Goal: Communication & Community: Answer question/provide support

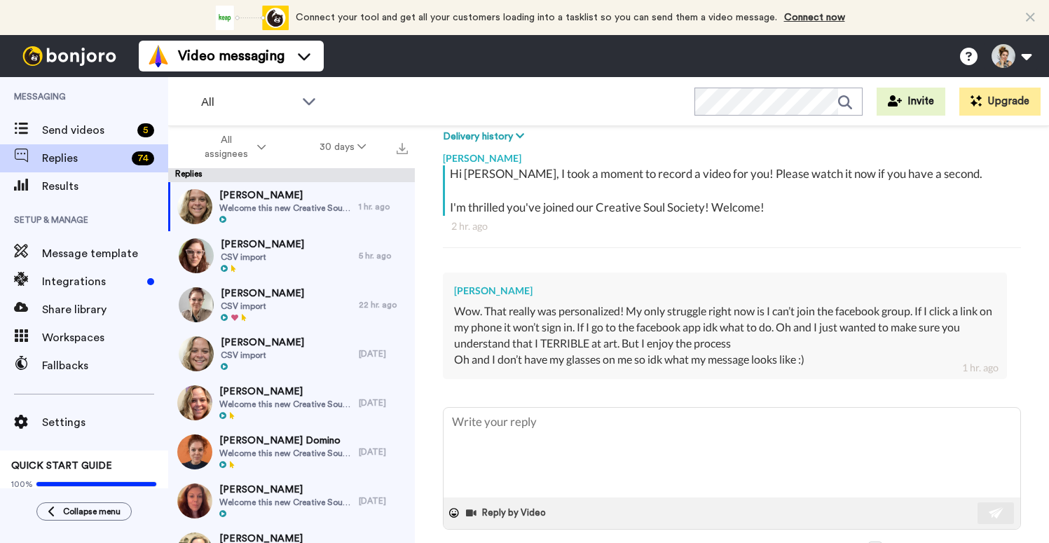
scroll to position [231, 0]
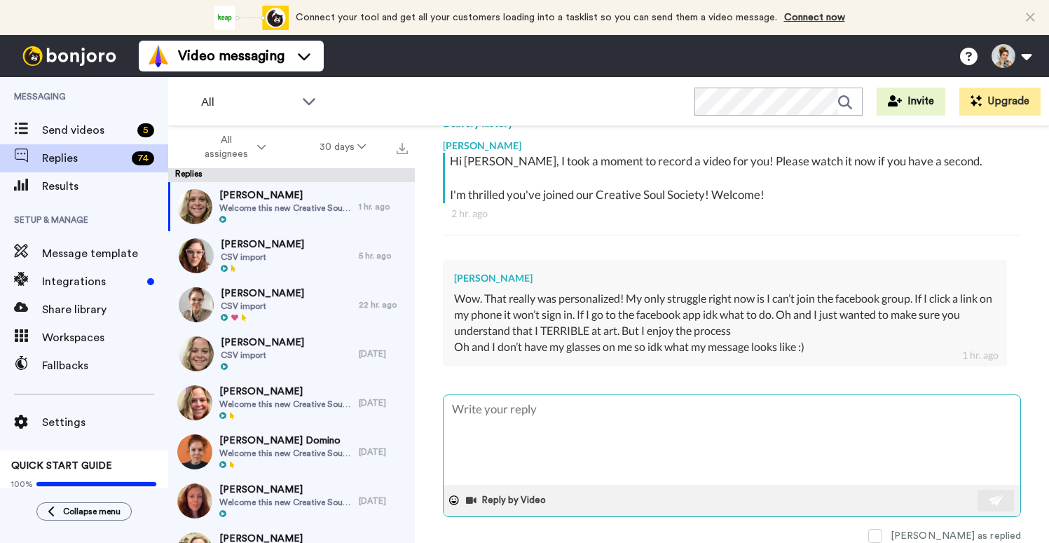
click at [523, 422] on textarea at bounding box center [731, 440] width 576 height 90
type textarea "x"
type textarea "H"
type textarea "x"
type textarea "Hi"
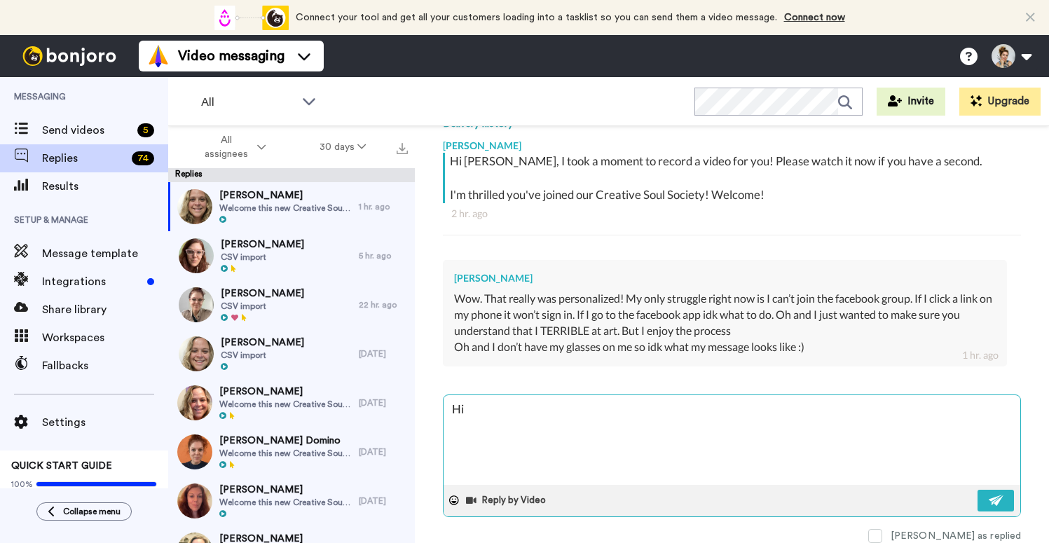
type textarea "x"
type textarea "Hi"
type textarea "x"
type textarea "Hi D"
type textarea "x"
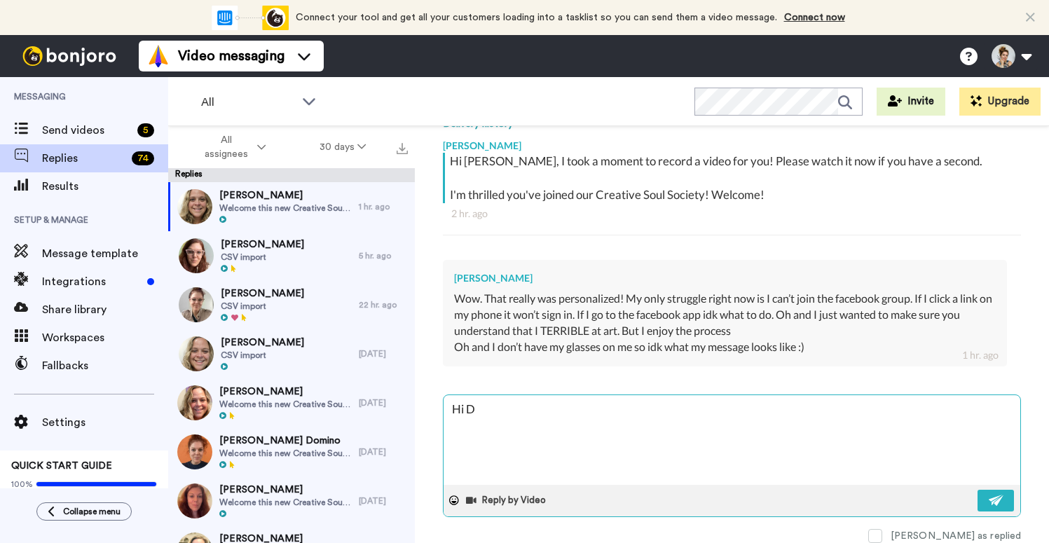
type textarea "Hi Di"
type textarea "x"
type textarea "Hi Din"
type textarea "x"
type textarea "Hi [PERSON_NAME]"
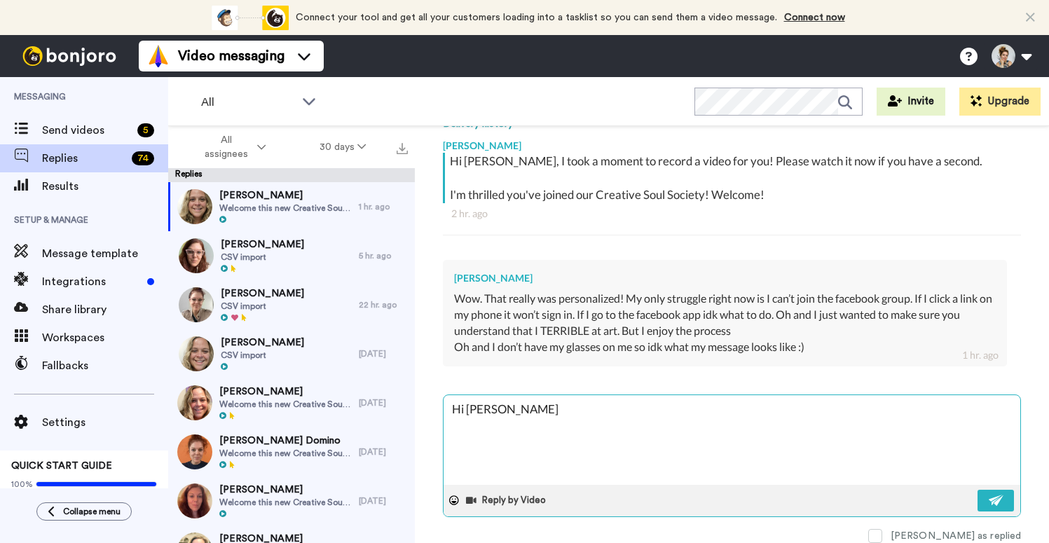
type textarea "x"
type textarea "Hi [PERSON_NAME],"
type textarea "x"
type textarea "Hi [PERSON_NAME],"
type textarea "x"
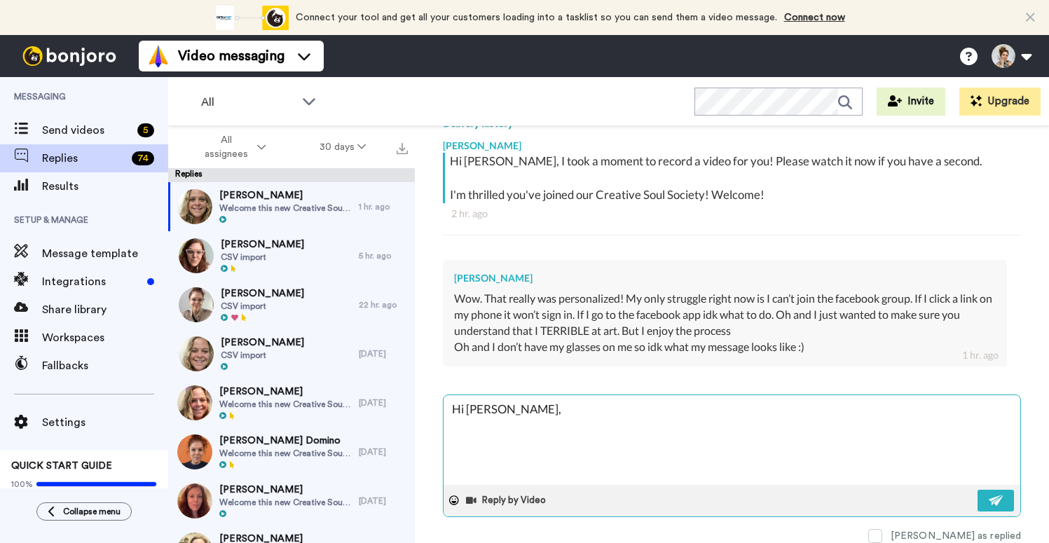
type textarea "Hi [PERSON_NAME], t"
type textarea "x"
type textarea "Hi [PERSON_NAME], th"
type textarea "x"
type textarea "Hi [PERSON_NAME], thi"
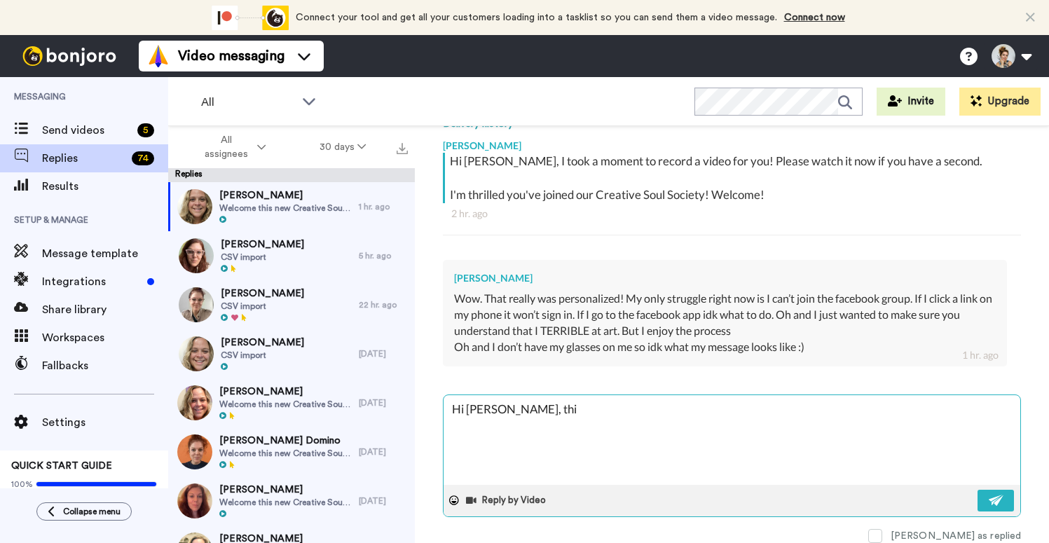
type textarea "x"
type textarea "Hi [PERSON_NAME], this"
type textarea "x"
type textarea "Hi [PERSON_NAME], this i"
type textarea "x"
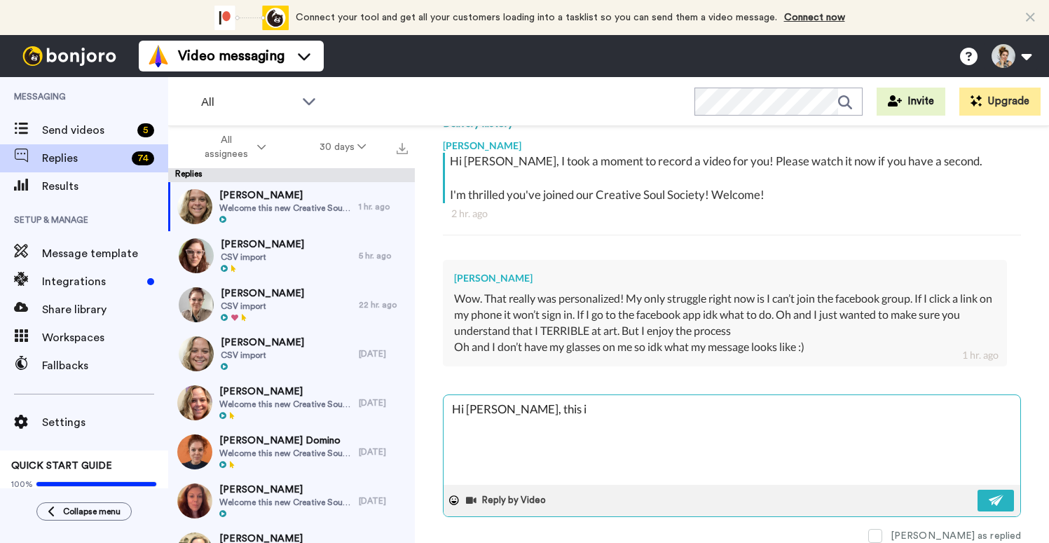
type textarea "Hi [PERSON_NAME], this is"
type textarea "x"
type textarea "Hi [PERSON_NAME], this is"
type textarea "x"
type textarea "Hi [PERSON_NAME], this is a"
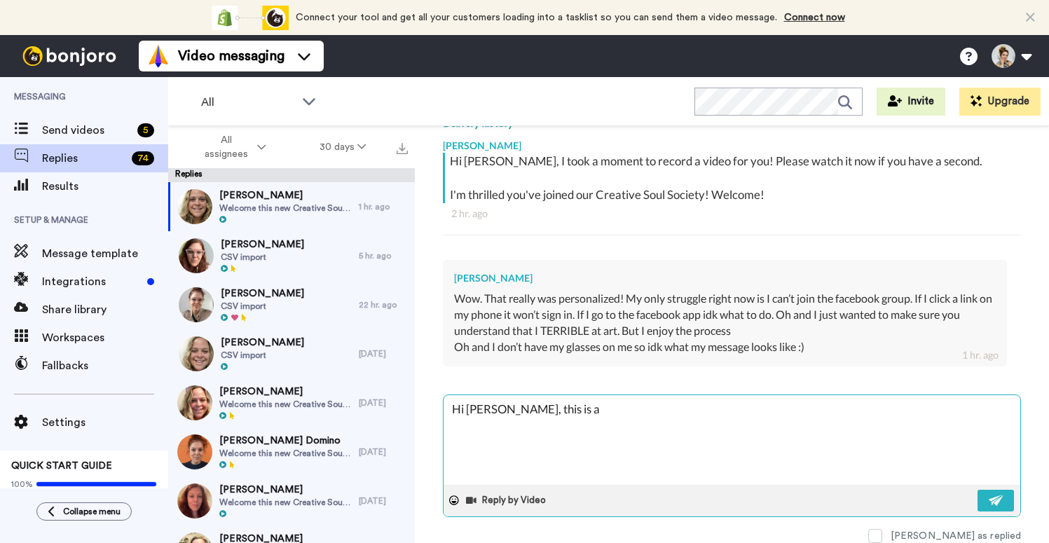
type textarea "x"
type textarea "Hi [PERSON_NAME], this is al"
type textarea "x"
type textarea "Hi [PERSON_NAME], this is all"
type textarea "x"
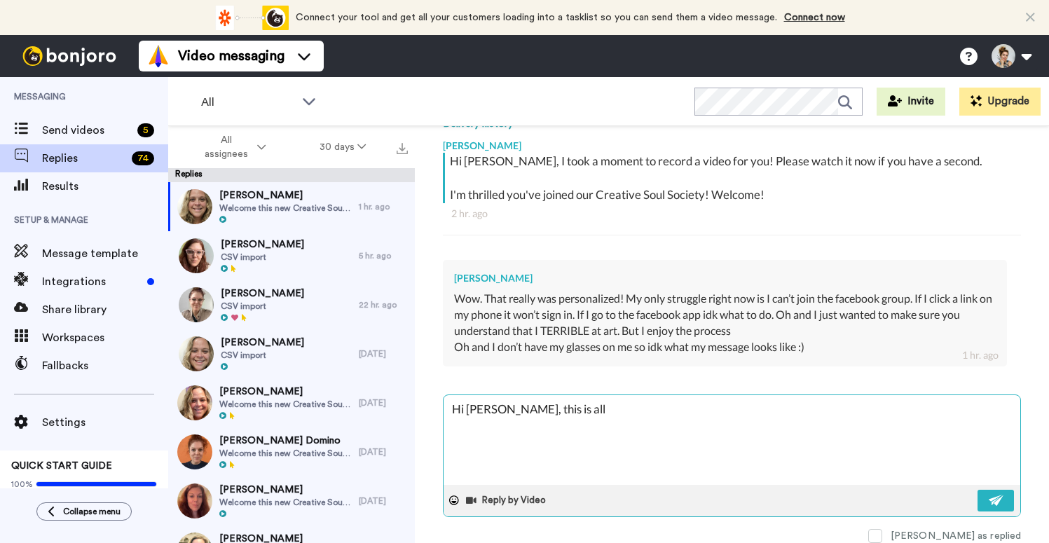
type textarea "Hi [PERSON_NAME], this is all"
type textarea "x"
type textarea "Hi [PERSON_NAME], this is all a"
type textarea "x"
type textarea "Hi [PERSON_NAME], this is all ab"
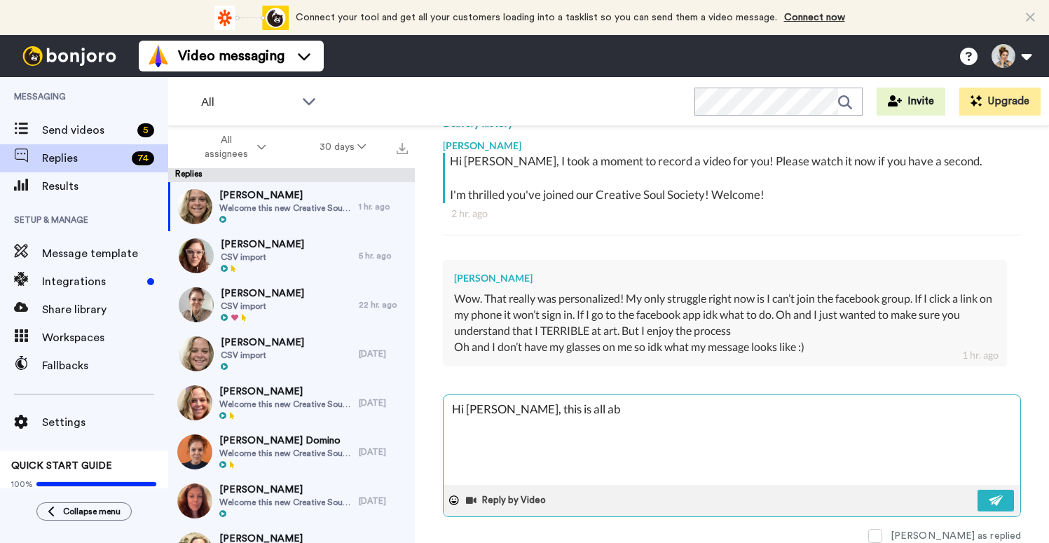
type textarea "x"
type textarea "Hi [PERSON_NAME], this is all abo"
type textarea "x"
type textarea "Hi [PERSON_NAME], this is all abou"
type textarea "x"
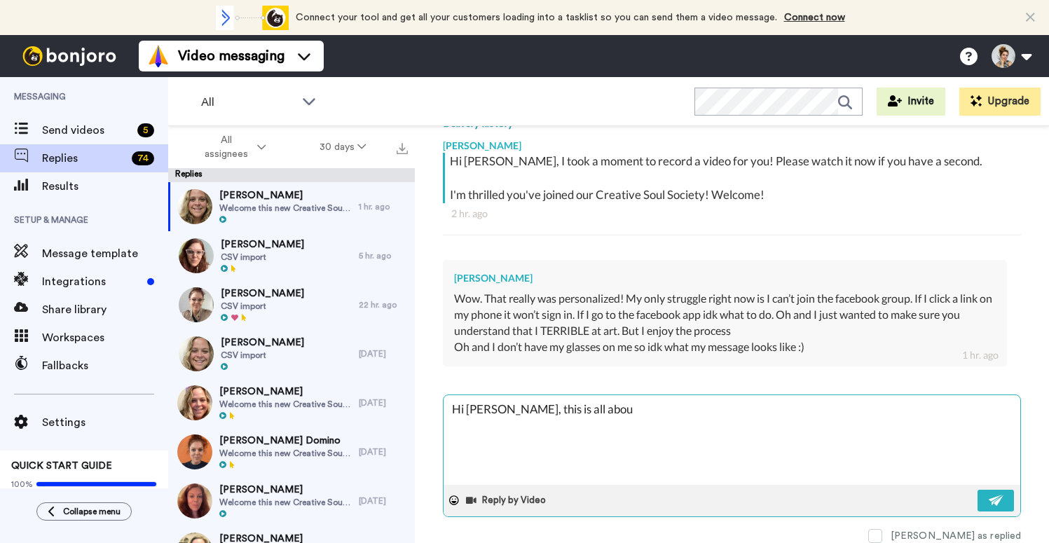
type textarea "Hi [PERSON_NAME], this is all about"
type textarea "x"
type textarea "Hi [PERSON_NAME], this is all about"
type textarea "x"
type textarea "Hi [PERSON_NAME], this is all about th"
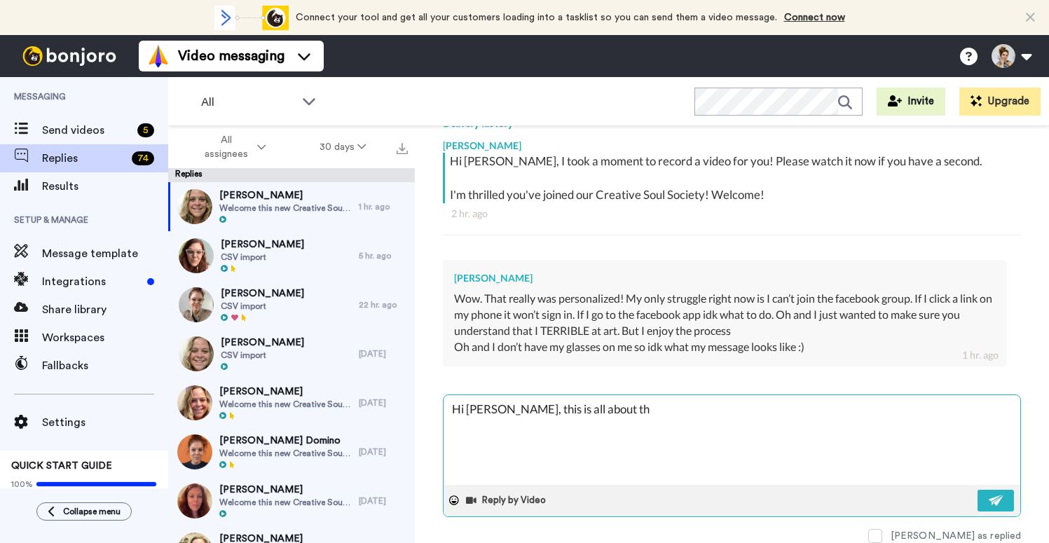
type textarea "x"
type textarea "Hi [PERSON_NAME], this is all about the"
type textarea "x"
type textarea "Hi [PERSON_NAME], this is all about the"
type textarea "x"
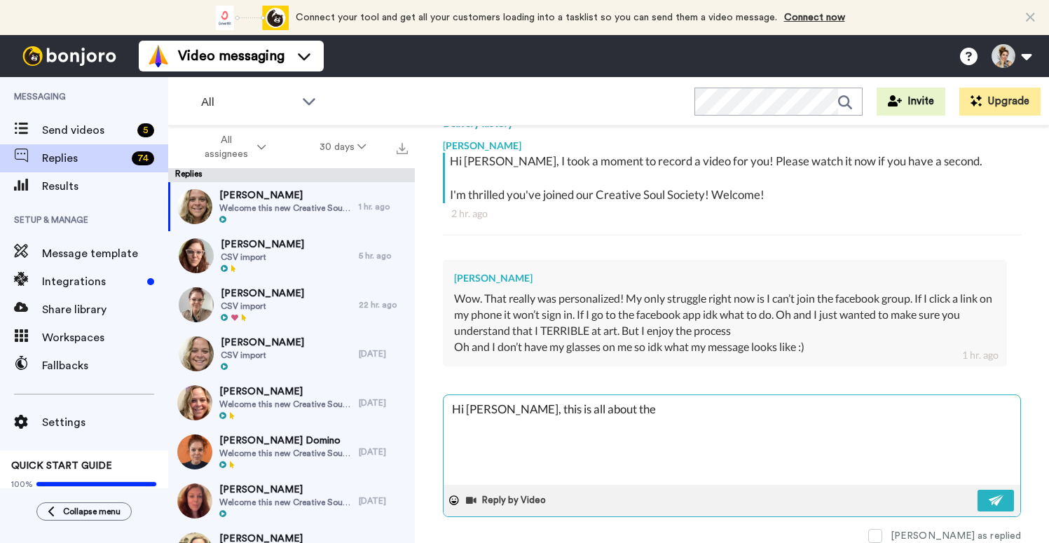
type textarea "Hi [PERSON_NAME], this is all about the p"
type textarea "x"
type textarea "Hi [PERSON_NAME], this is all about the pr"
type textarea "x"
type textarea "Hi [PERSON_NAME], this is all about the pro"
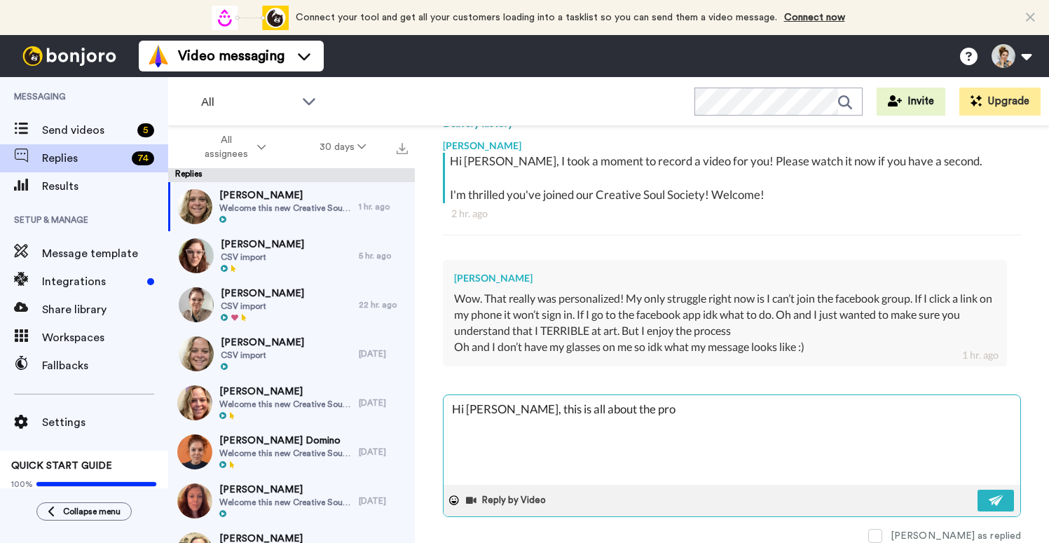
type textarea "x"
type textarea "Hi [PERSON_NAME], this is all about the proc"
type textarea "x"
type textarea "Hi [PERSON_NAME], this is all about the proce"
type textarea "x"
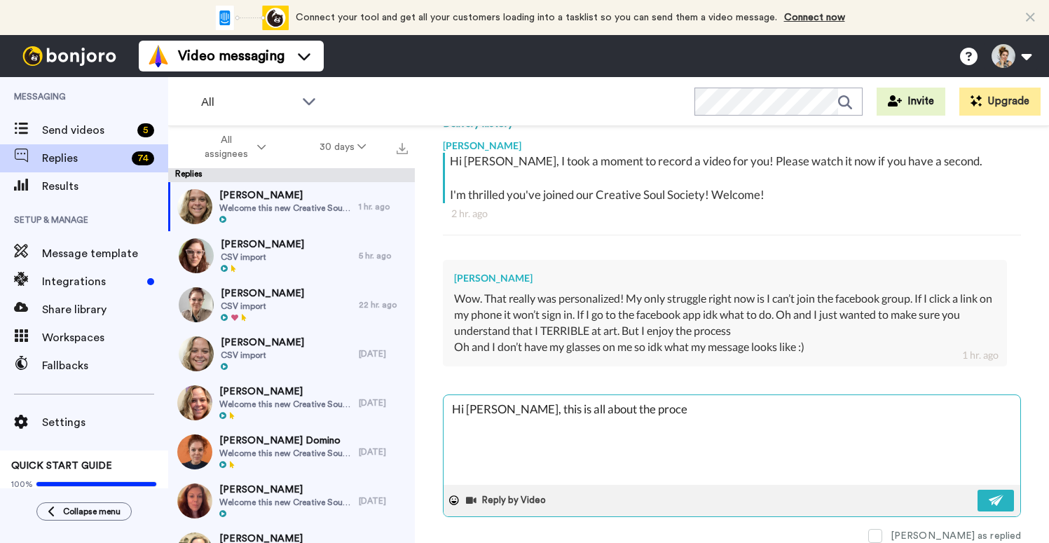
type textarea "Hi [PERSON_NAME], this is all about the proces"
type textarea "x"
type textarea "Hi [PERSON_NAME], this is all about the process"
type textarea "x"
type textarea "Hi [PERSON_NAME], this is all about the process"
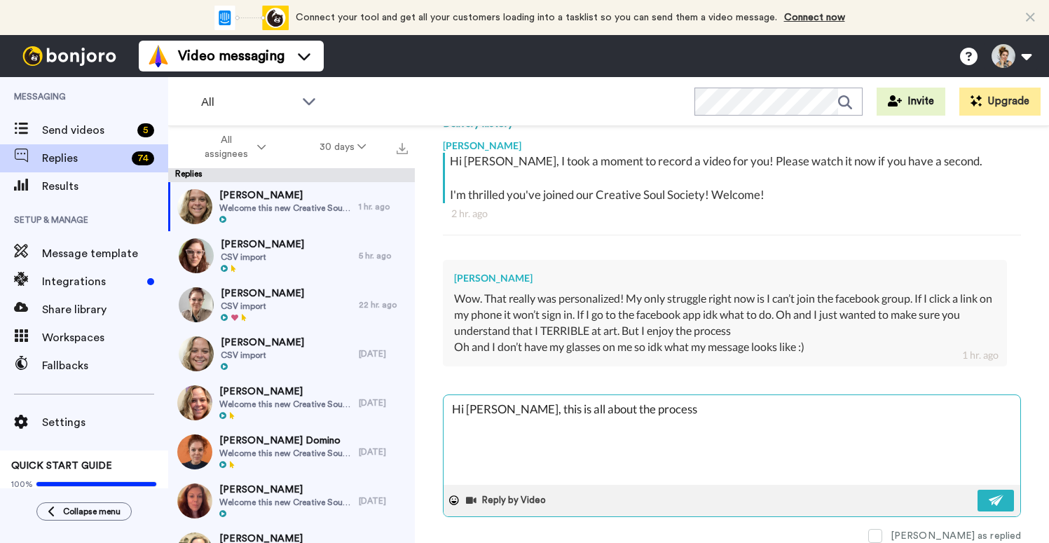
type textarea "x"
type textarea "Hi [PERSON_NAME], this is all about the process no"
type textarea "x"
type textarea "Hi [PERSON_NAME], this is all about the process not"
type textarea "x"
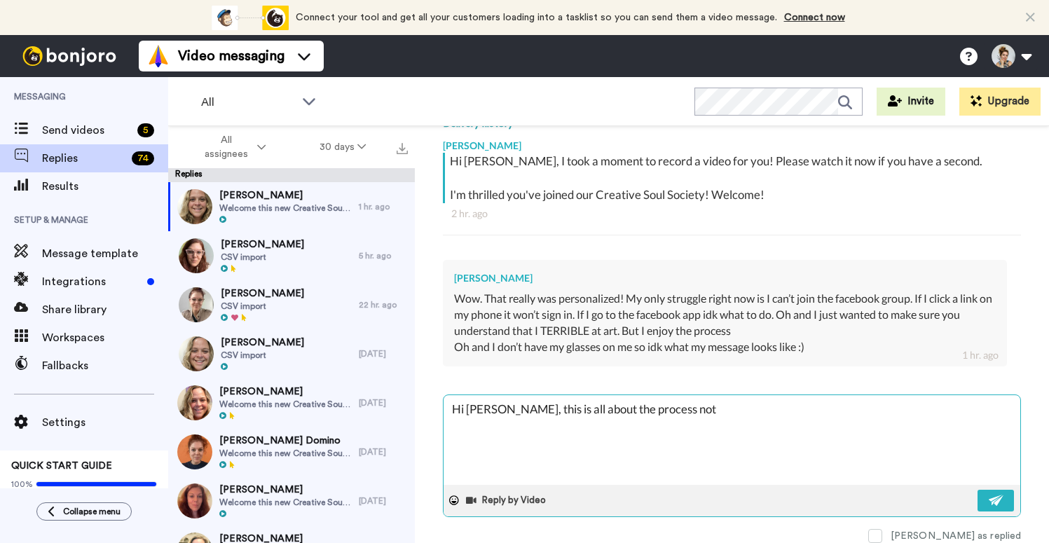
type textarea "Hi [PERSON_NAME], this is all about the process not"
type textarea "x"
type textarea "Hi [PERSON_NAME], this is all about the process not th"
type textarea "x"
type textarea "Hi [PERSON_NAME], this is all about the process not the"
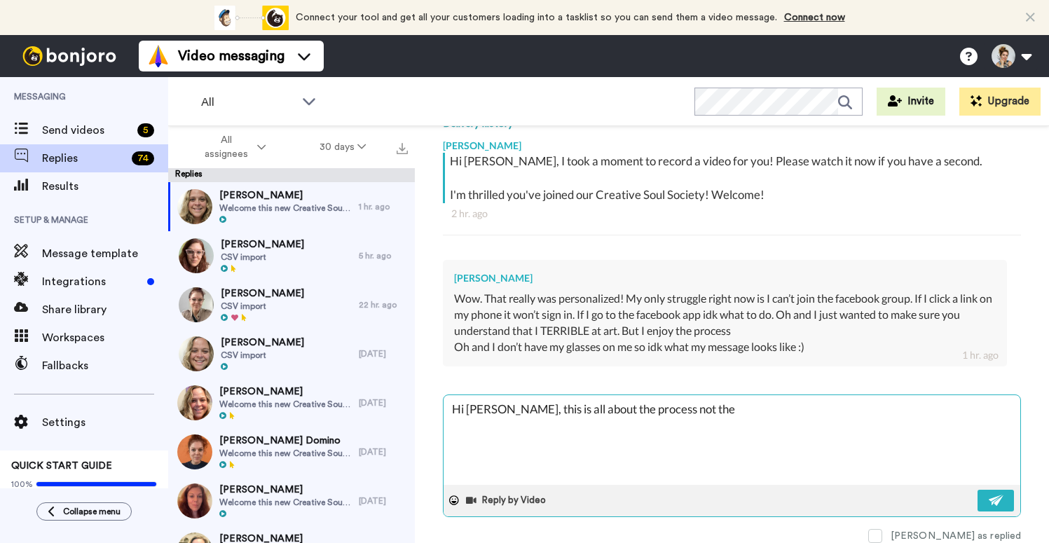
type textarea "x"
type textarea "Hi [PERSON_NAME], this is all about the process not the"
type textarea "x"
type textarea "Hi [PERSON_NAME], this is all about the process not the p"
type textarea "x"
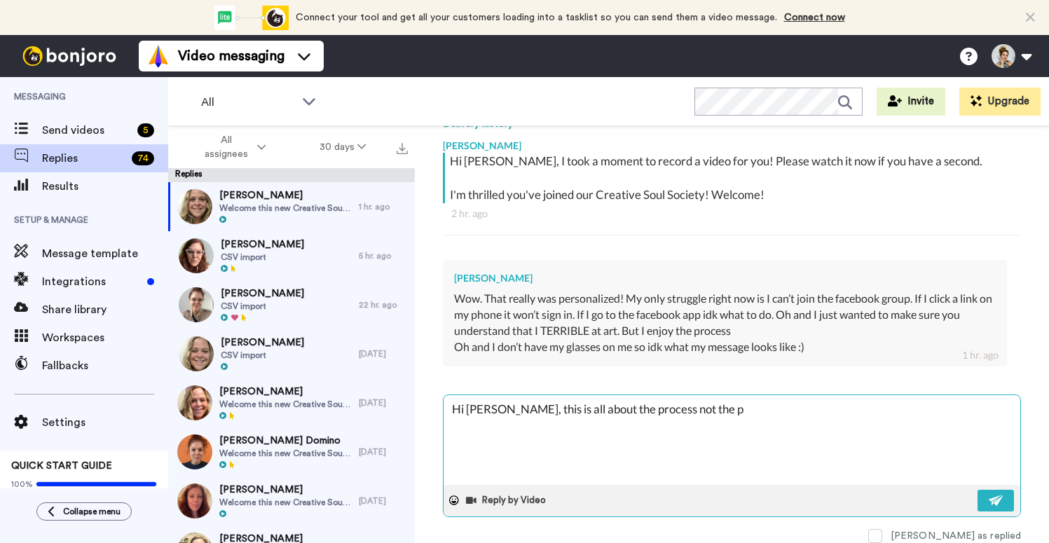
type textarea "Hi [PERSON_NAME], this is all about the process not the pr"
type textarea "x"
type textarea "Hi [PERSON_NAME], this is all about the process not the pro"
type textarea "x"
type textarea "Hi [PERSON_NAME], this is all about the process not the prod"
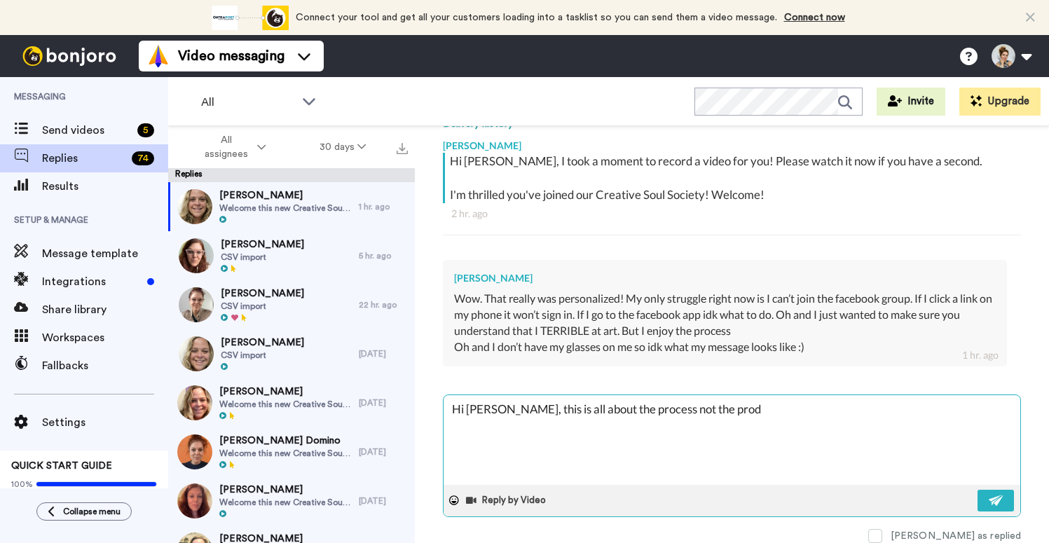
type textarea "x"
type textarea "Hi [PERSON_NAME], this is all about the process not the produ"
type textarea "x"
type textarea "Hi [PERSON_NAME], this is all about the process not the produc"
type textarea "x"
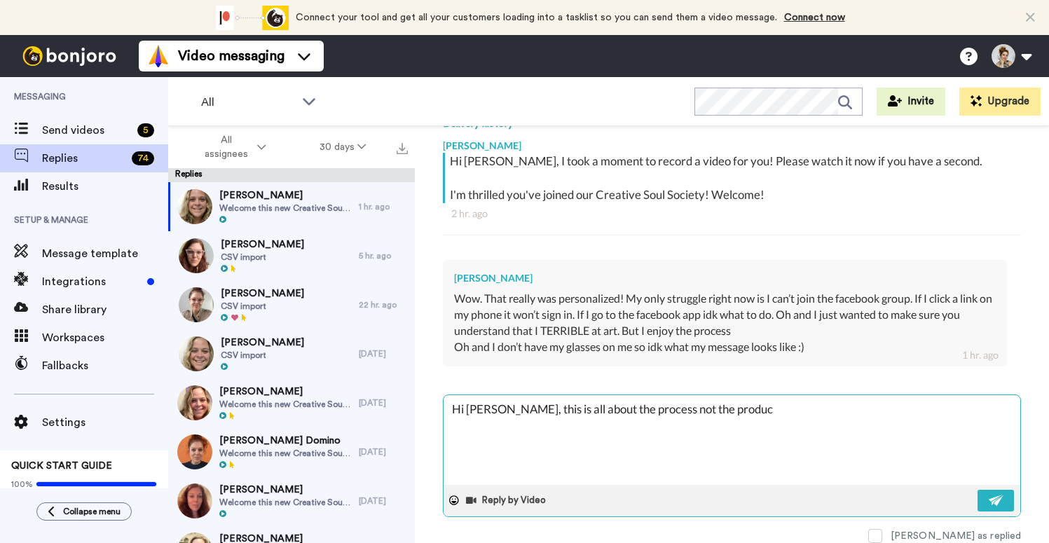
type textarea "Hi [PERSON_NAME], this is all about the process not the product"
type textarea "x"
type textarea "Hi [PERSON_NAME], this is all about the process not the product w"
type textarea "x"
type textarea "Hi [PERSON_NAME], this is all about the process not the product wi"
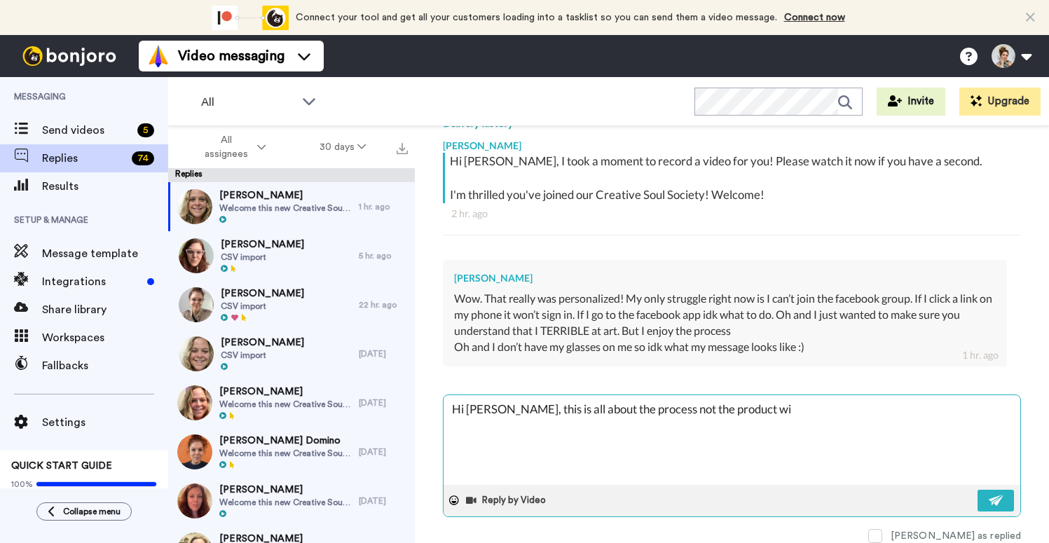
type textarea "x"
type textarea "Hi [PERSON_NAME], this is all about the process not the product wit"
type textarea "x"
type textarea "Hi [PERSON_NAME], this is all about the process not the product with"
type textarea "x"
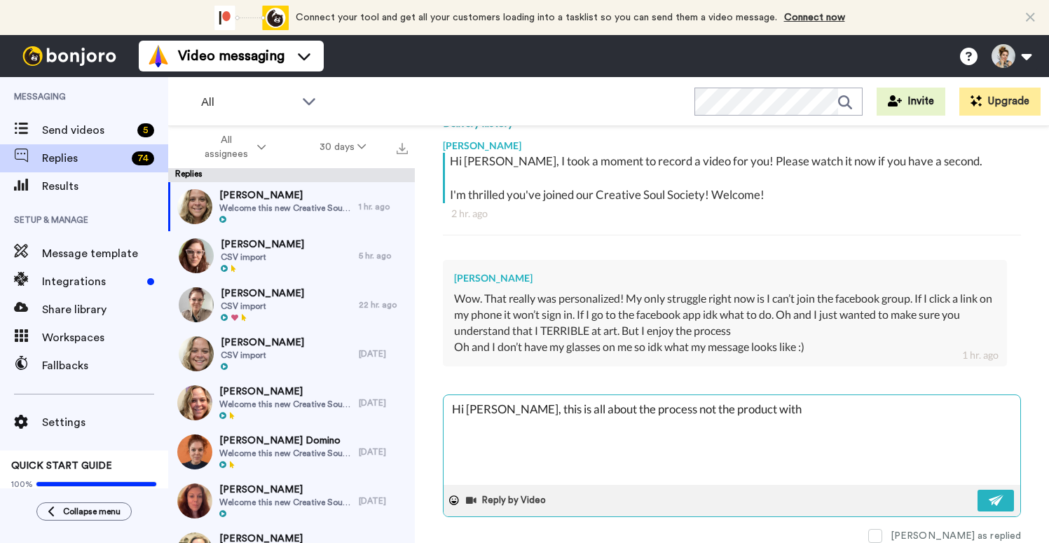
type textarea "Hi [PERSON_NAME], this is all about the process not the product with"
type textarea "x"
type textarea "Hi [PERSON_NAME], this is all about the process not the product with t"
type textarea "x"
type textarea "Hi [PERSON_NAME], this is all about the process not the product with th"
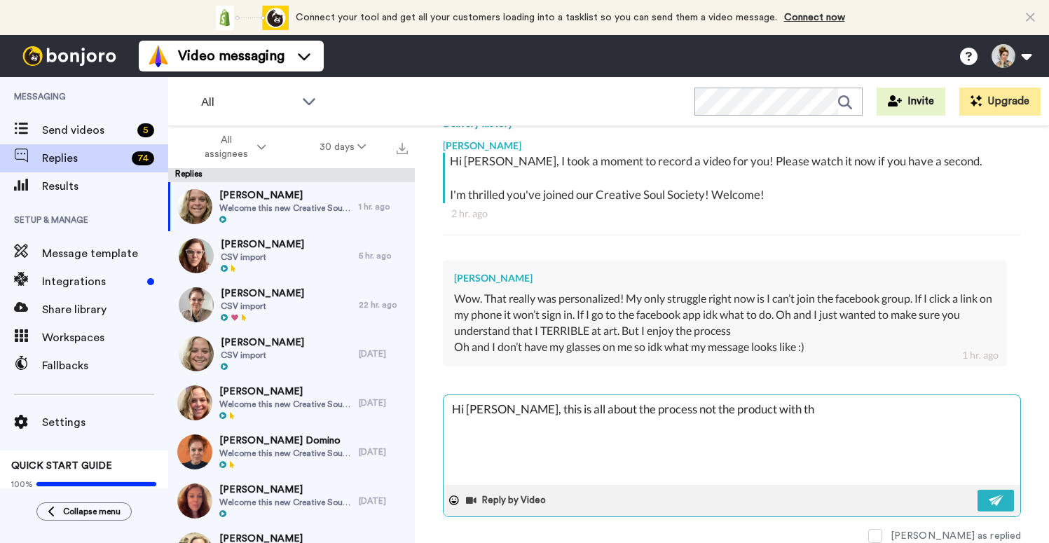
type textarea "x"
type textarea "Hi [PERSON_NAME], this is all about the process not the product with the"
type textarea "x"
type textarea "Hi [PERSON_NAME], this is all about the process not the product with the"
type textarea "x"
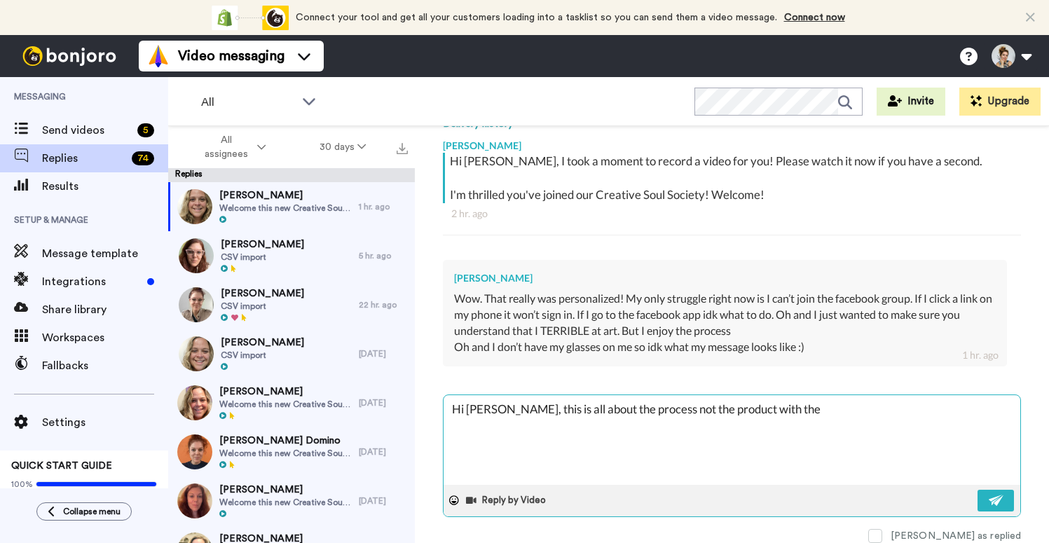
type textarea "Hi [PERSON_NAME], this is all about the process not the product with the a"
type textarea "x"
type textarea "Hi [PERSON_NAME], this is all about the process not the product with the ar"
type textarea "x"
type textarea "Hi [PERSON_NAME], this is all about the process not the product with the art"
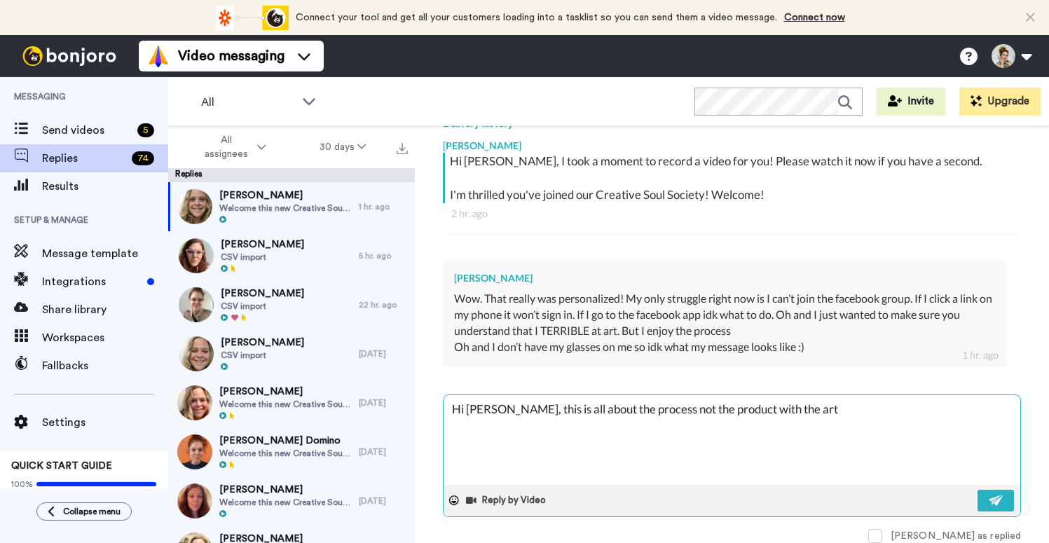
type textarea "x"
type textarea "Hi [PERSON_NAME], this is all about the process not the product with the art m"
type textarea "x"
type textarea "Hi [PERSON_NAME], this is all about the process not the product with the art ma"
type textarea "x"
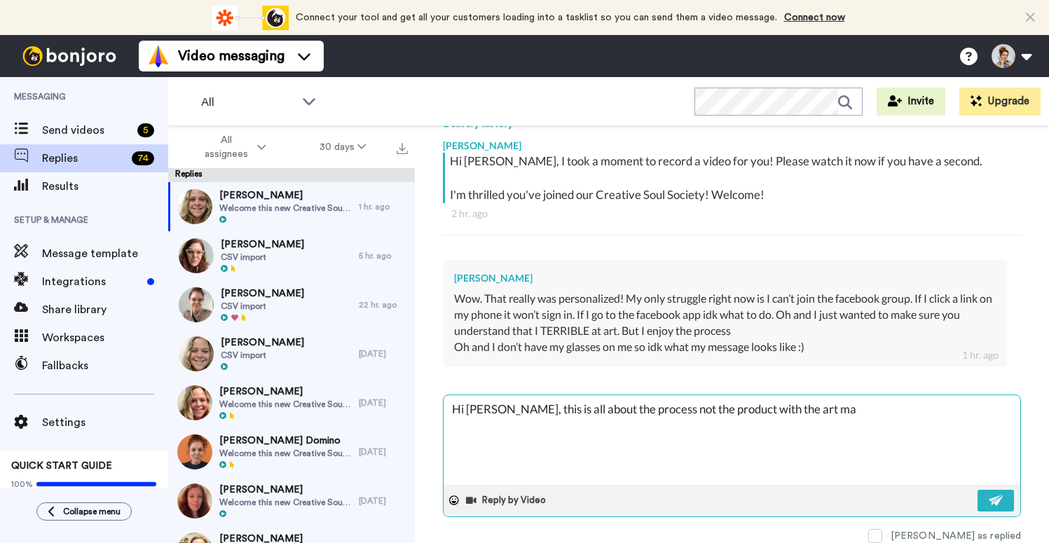
type textarea "Hi [PERSON_NAME], this is all about the process not the product with the art mak"
type textarea "x"
type textarea "Hi [PERSON_NAME], this is all about the process not the product with the art [P…"
type textarea "x"
type textarea "Hi [PERSON_NAME], this is all about the process not the product with the art ma…"
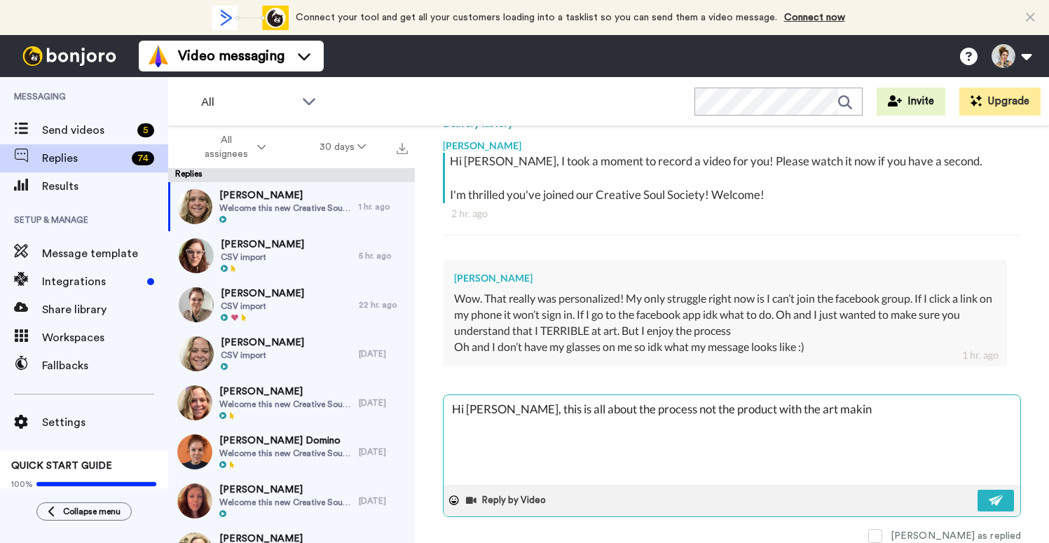
type textarea "x"
type textarea "Hi [PERSON_NAME], this is all about the process not the product with the art ma…"
type textarea "x"
type textarea "Hi [PERSON_NAME], this is all about the process not the product with the art ma…"
type textarea "x"
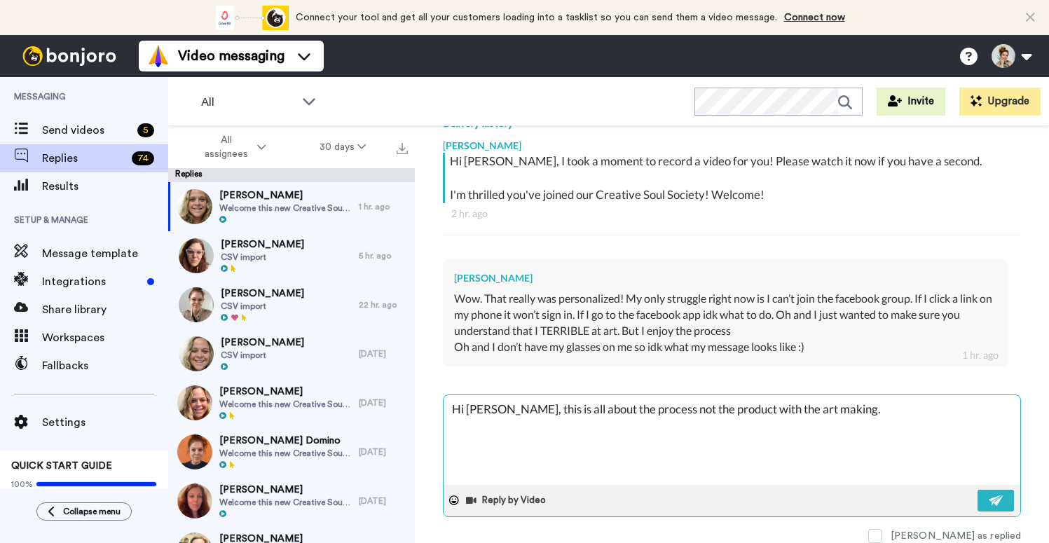
type textarea "Hi [PERSON_NAME], this is all about the process not the product with the art ma…"
type textarea "x"
type textarea "Hi [PERSON_NAME], this is all about the process not the product with the art ma…"
type textarea "x"
type textarea "Hi [PERSON_NAME], this is all about the process not the product with the art ma…"
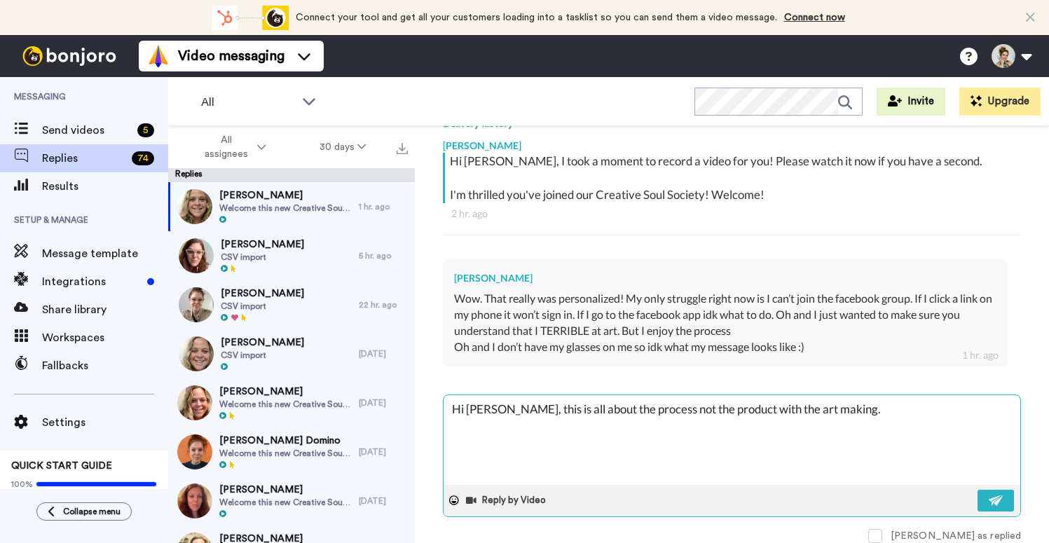
type textarea "x"
type textarea "Hi [PERSON_NAME], this is all about the process not the product with the art ma…"
type textarea "x"
type textarea "Hi [PERSON_NAME], this is all about the process not the product with the art ma…"
type textarea "x"
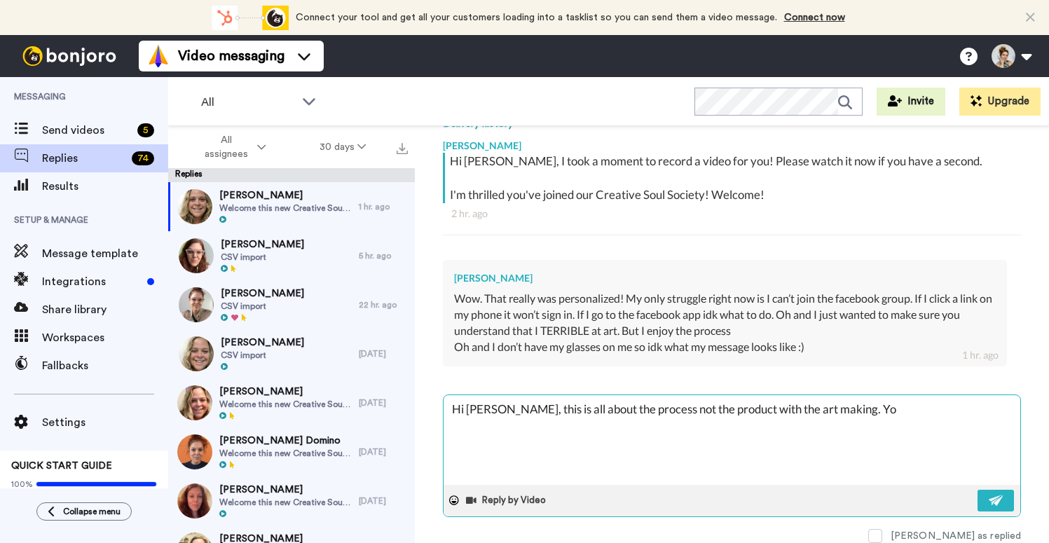
type textarea "Hi [PERSON_NAME], this is all about the process not the product with the art ma…"
type textarea "x"
type textarea "Hi [PERSON_NAME], this is all about the process not the product with the art ma…"
type textarea "x"
type textarea "Hi [PERSON_NAME], this is all about the process not the product with the art ma…"
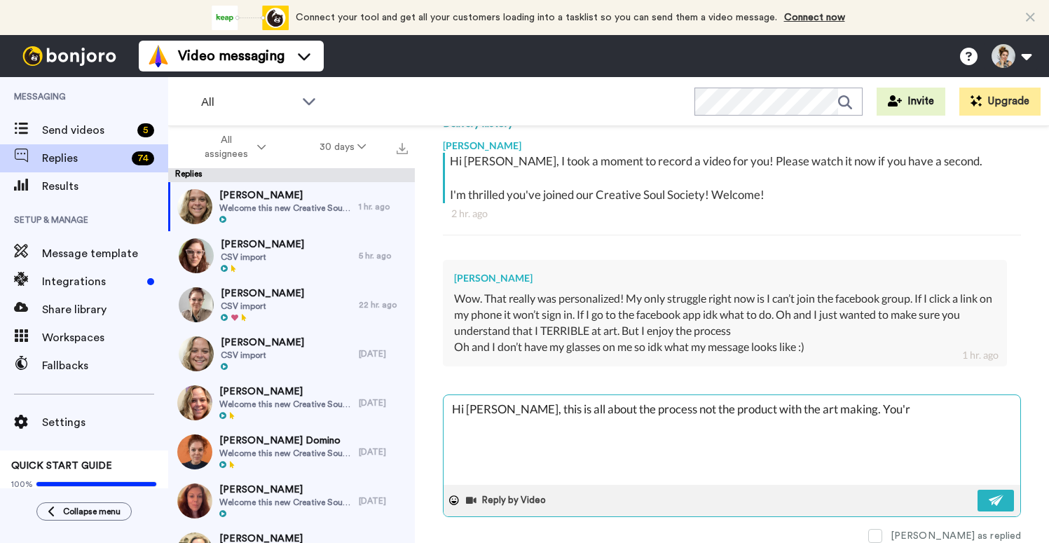
type textarea "x"
type textarea "Hi [PERSON_NAME], this is all about the process not the product with the art ma…"
type textarea "x"
type textarea "Hi [PERSON_NAME], this is all about the process not the product with the art ma…"
type textarea "x"
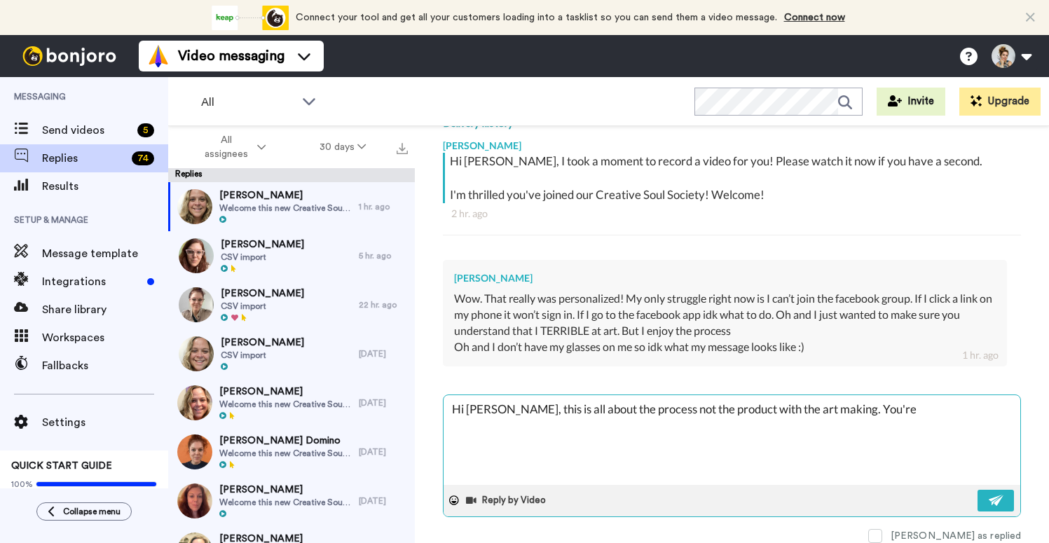
type textarea "Hi [PERSON_NAME], this is all about the process not the product with the art ma…"
type textarea "x"
type textarea "Hi [PERSON_NAME], this is all about the process not the product with the art ma…"
type textarea "x"
type textarea "Hi [PERSON_NAME], this is all about the process not the product with the art ma…"
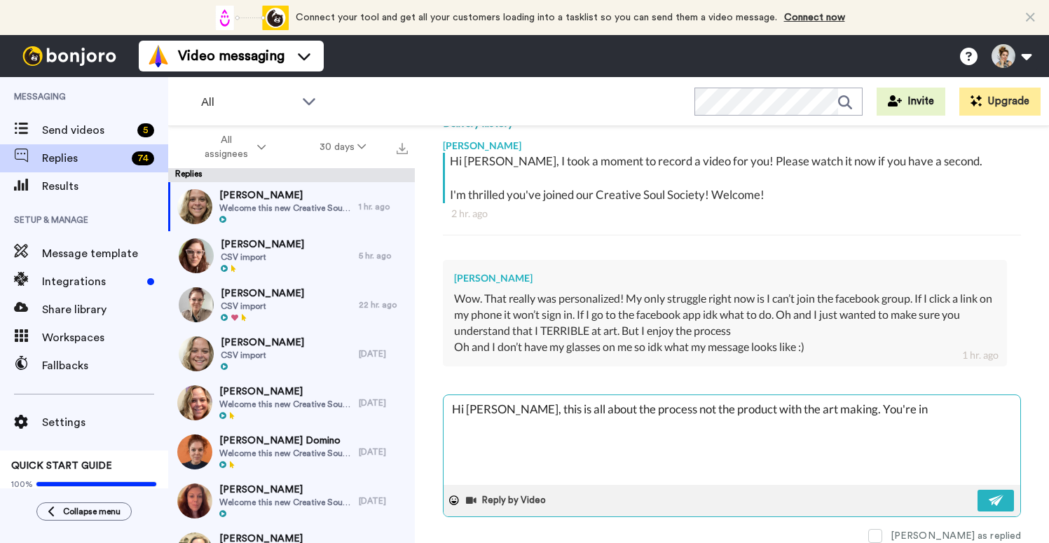
type textarea "x"
type textarea "Hi [PERSON_NAME], this is all about the process not the product with the art ma…"
type textarea "x"
type textarea "Hi [PERSON_NAME], this is all about the process not the product with the art ma…"
type textarea "x"
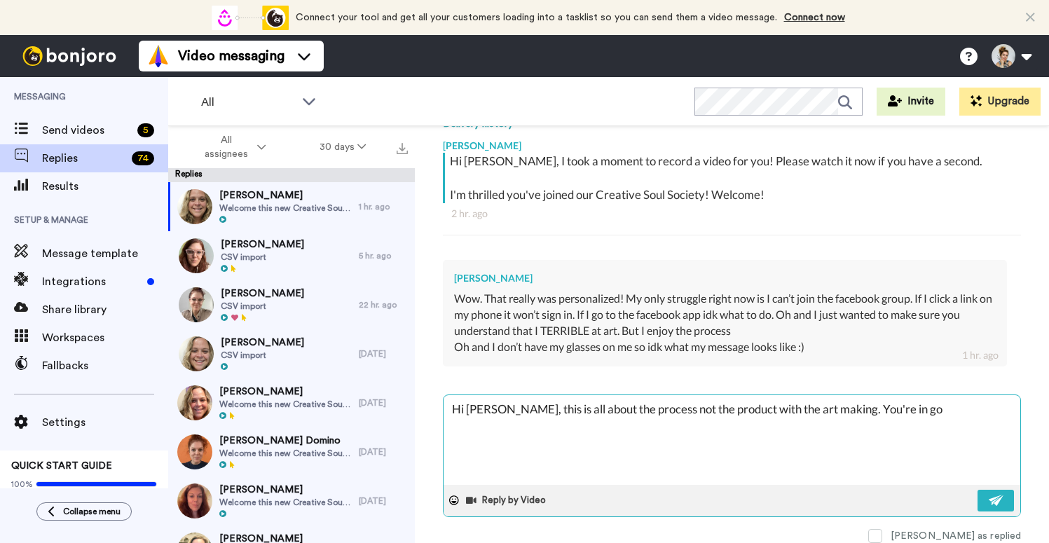
type textarea "Hi [PERSON_NAME], this is all about the process not the product with the art ma…"
type textarea "x"
type textarea "Hi [PERSON_NAME], this is all about the process not the product with the art ma…"
type textarea "x"
type textarea "Hi [PERSON_NAME], this is all about the process not the product with the art ma…"
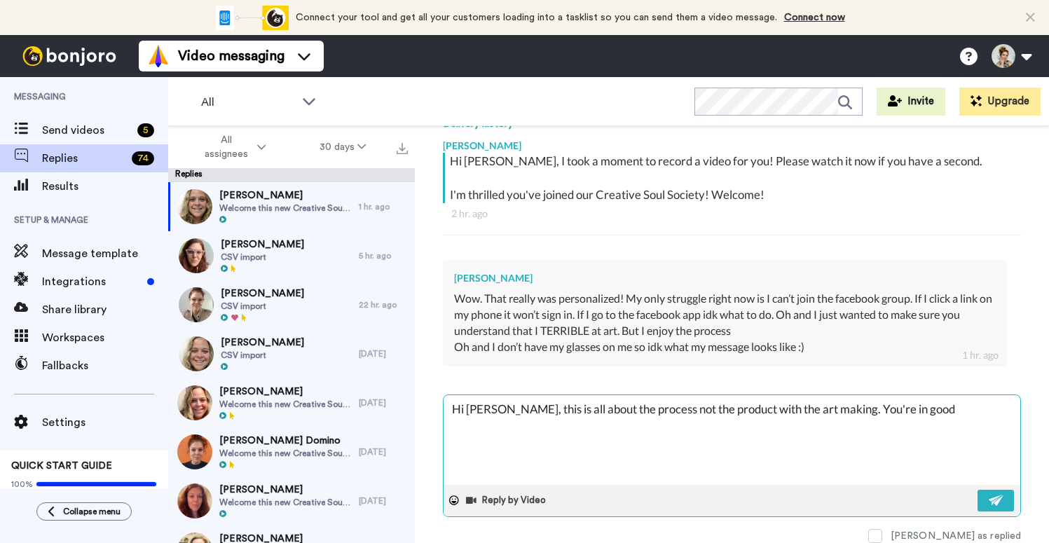
type textarea "x"
type textarea "Hi [PERSON_NAME], this is all about the process not the product with the art ma…"
type textarea "x"
type textarea "Hi [PERSON_NAME], this is all about the process not the product with the art ma…"
type textarea "x"
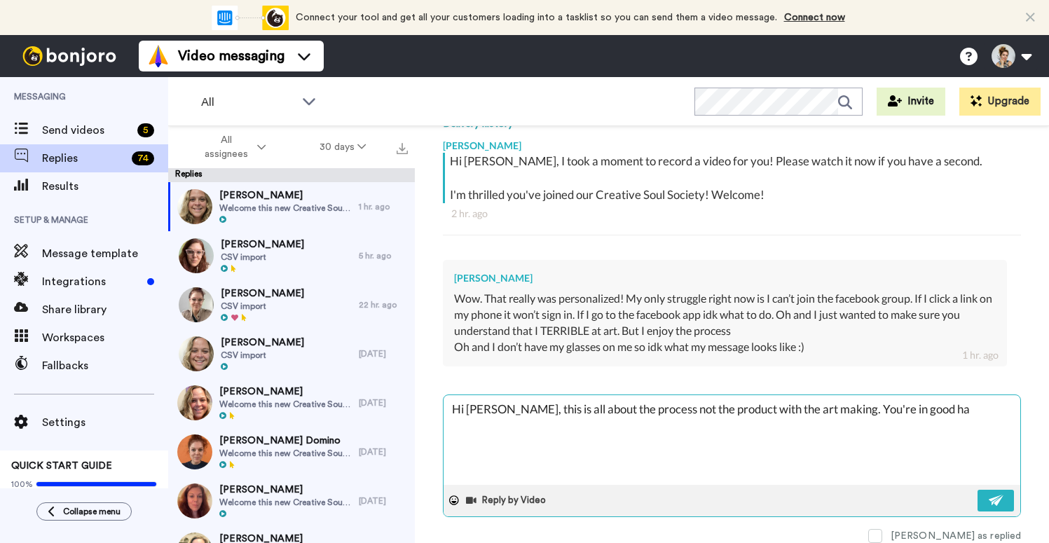
type textarea "Hi [PERSON_NAME], this is all about the process not the product with the art ma…"
type textarea "x"
type textarea "Hi [PERSON_NAME], this is all about the process not the product with the art ma…"
type textarea "x"
type textarea "Hi [PERSON_NAME], this is all about the process not the product with the art ma…"
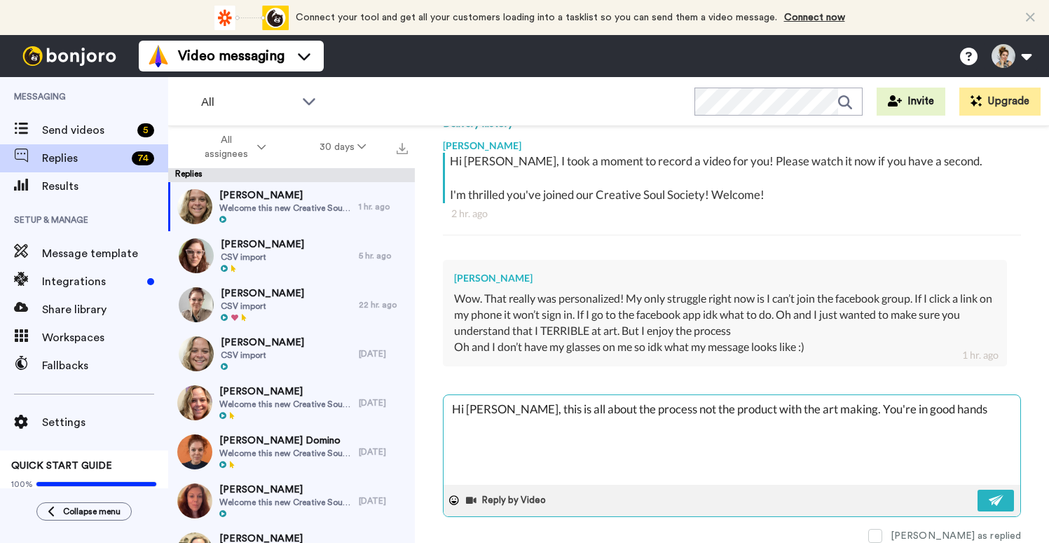
type textarea "x"
type textarea "Hi [PERSON_NAME], this is all about the process not the product with the art ma…"
type textarea "x"
type textarea "Hi [PERSON_NAME], this is all about the process not the product with the art ma…"
type textarea "x"
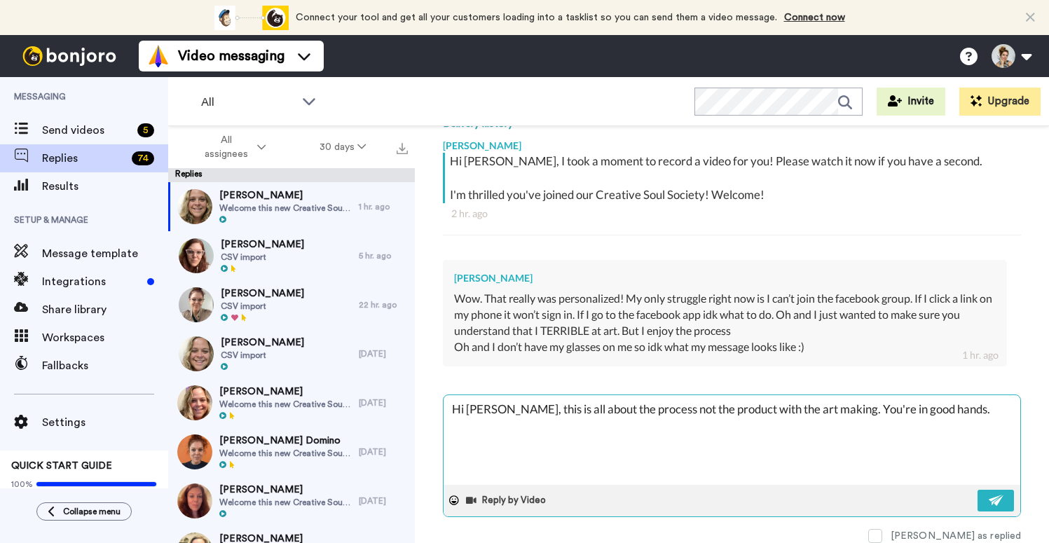
type textarea "Hi [PERSON_NAME], this is all about the process not the product with the art ma…"
type textarea "x"
type textarea "Hi [PERSON_NAME], this is all about the process not the product with the art ma…"
type textarea "x"
type textarea "Hi [PERSON_NAME], this is all about the process not the product with the art ma…"
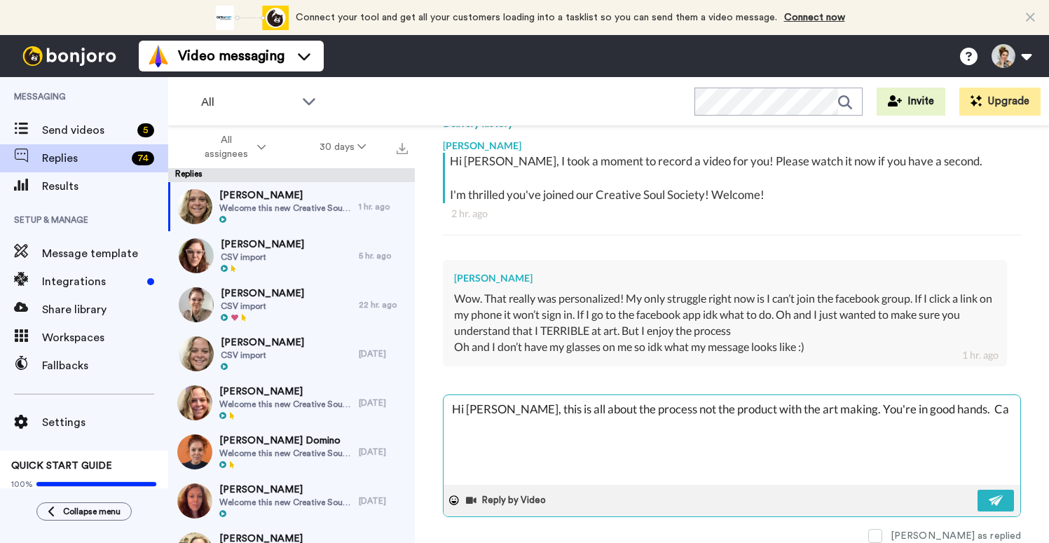
type textarea "x"
type textarea "Hi [PERSON_NAME], this is all about the process not the product with the art ma…"
type textarea "x"
type textarea "Hi [PERSON_NAME], this is all about the process not the product with the art ma…"
type textarea "x"
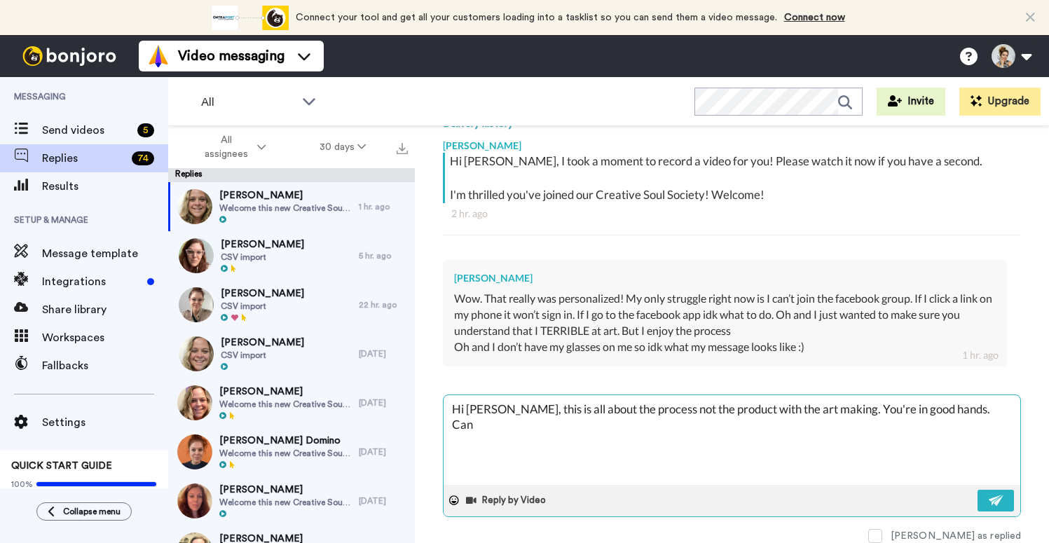
type textarea "Hi [PERSON_NAME], this is all about the process not the product with the art ma…"
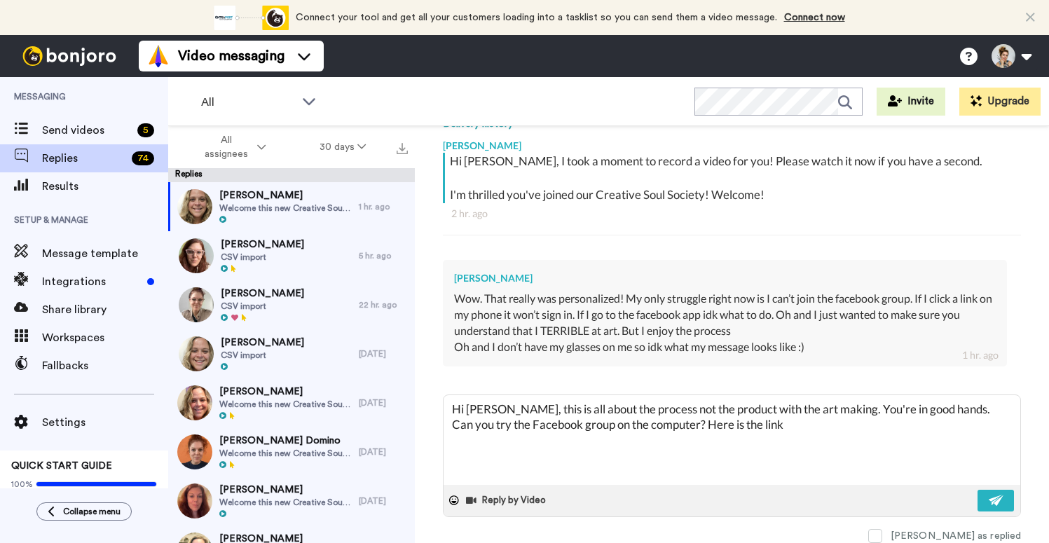
paste textarea "[URL][DOMAIN_NAME]"
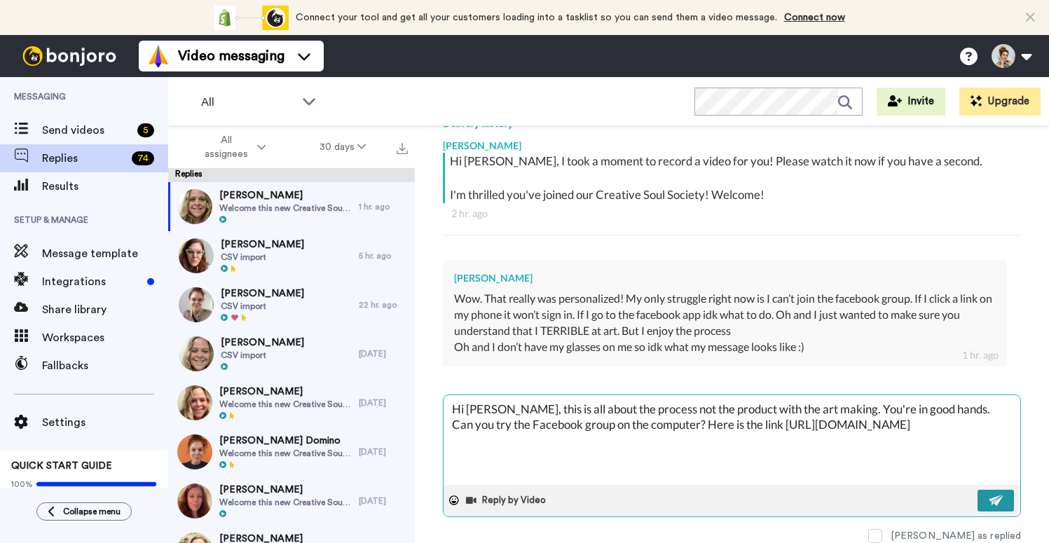
click at [998, 503] on img at bounding box center [995, 500] width 15 height 11
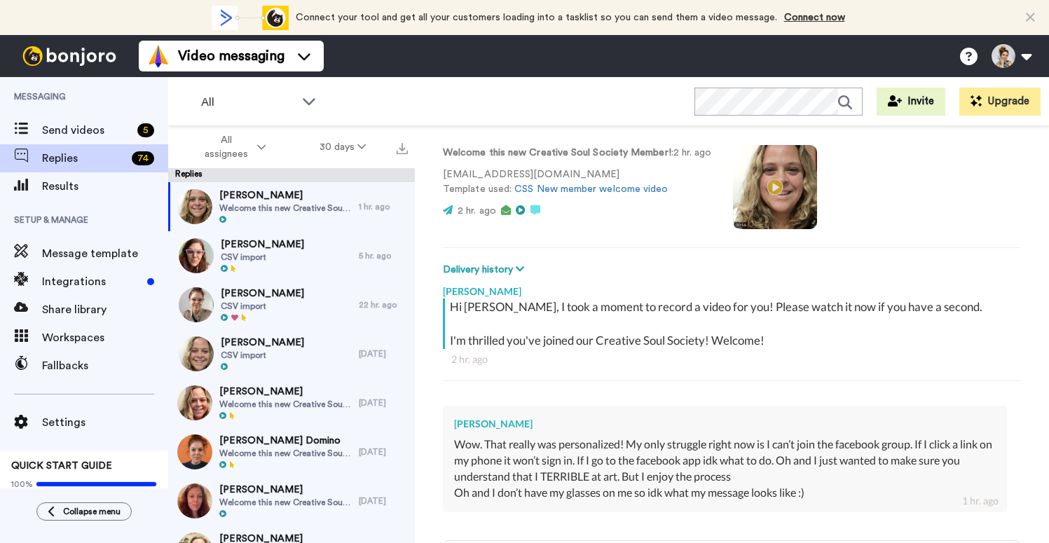
scroll to position [0, 0]
